Goal: Check status

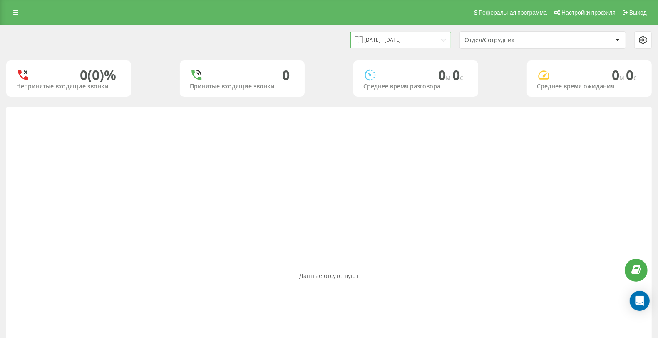
click at [402, 40] on input "[DATE] - [DATE]" at bounding box center [400, 40] width 101 height 16
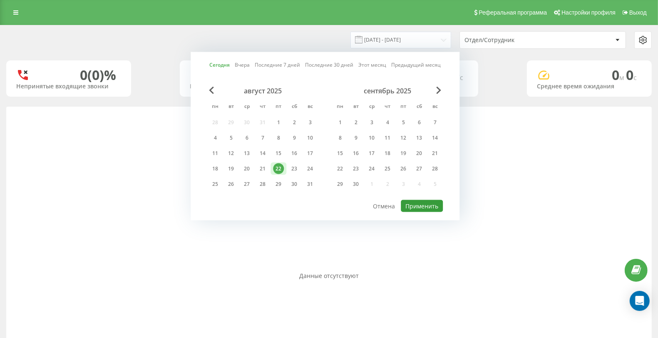
click at [427, 206] on button "Применить" at bounding box center [422, 206] width 42 height 12
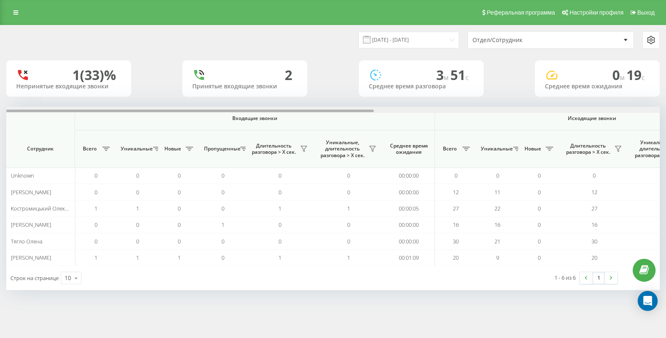
scroll to position [0, 508]
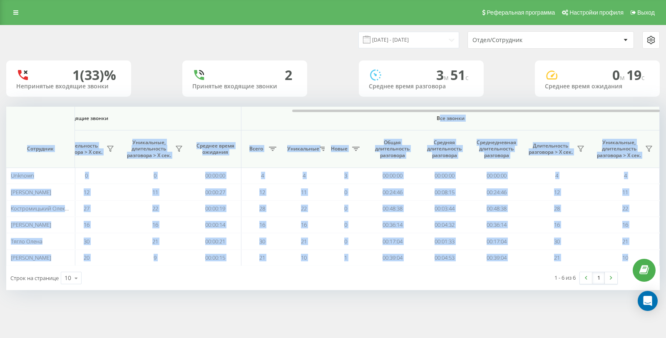
drag, startPoint x: 104, startPoint y: 109, endPoint x: 465, endPoint y: 113, distance: 360.9
click at [464, 114] on div "Входящие звонки Исходящие звонки Все звонки Сотрудник Всего Уникальные Новые Пр…" at bounding box center [332, 186] width 653 height 159
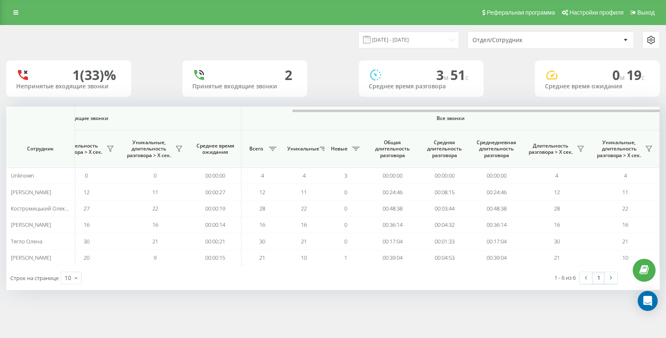
click at [519, 74] on div "1 (33)% Непринятые входящие звонки 2 Принятые входящие звонки 3 м 51 c Среднее …" at bounding box center [332, 78] width 653 height 36
click at [581, 149] on icon at bounding box center [580, 148] width 7 height 7
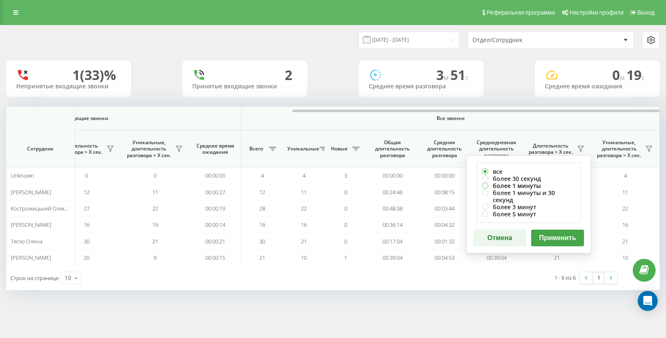
click at [529, 185] on label "более 1 минуты" at bounding box center [528, 185] width 93 height 7
radio input "true"
click at [551, 234] on button "Применить" at bounding box center [557, 237] width 53 height 17
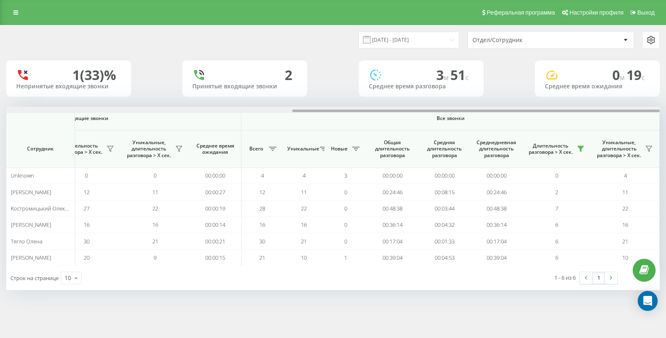
drag, startPoint x: 270, startPoint y: 112, endPoint x: 665, endPoint y: 105, distance: 395.8
click at [658, 105] on div "[DATE] - [DATE] Отдел/Сотрудник 1 (33)% Непринятые входящие звонки 2 Принятые в…" at bounding box center [333, 165] width 666 height 281
click at [580, 149] on icon at bounding box center [581, 148] width 6 height 5
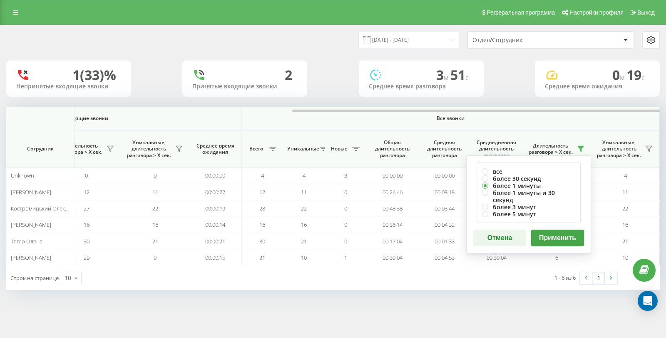
click at [559, 229] on button "Применить" at bounding box center [557, 237] width 53 height 17
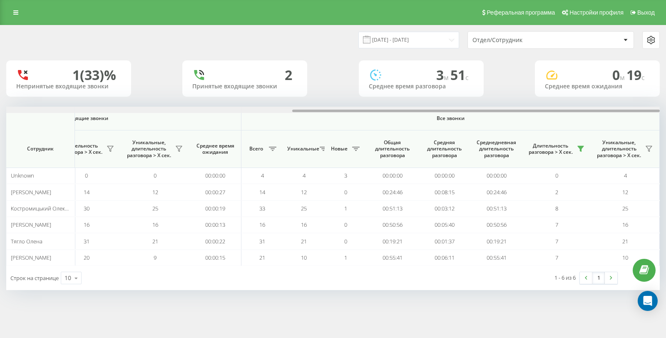
drag, startPoint x: 233, startPoint y: 111, endPoint x: 585, endPoint y: 119, distance: 351.8
click at [585, 119] on div "Входящие звонки Исходящие звонки Все звонки Сотрудник Всего Уникальные Новые Пр…" at bounding box center [332, 186] width 653 height 159
